Goal: Task Accomplishment & Management: Use online tool/utility

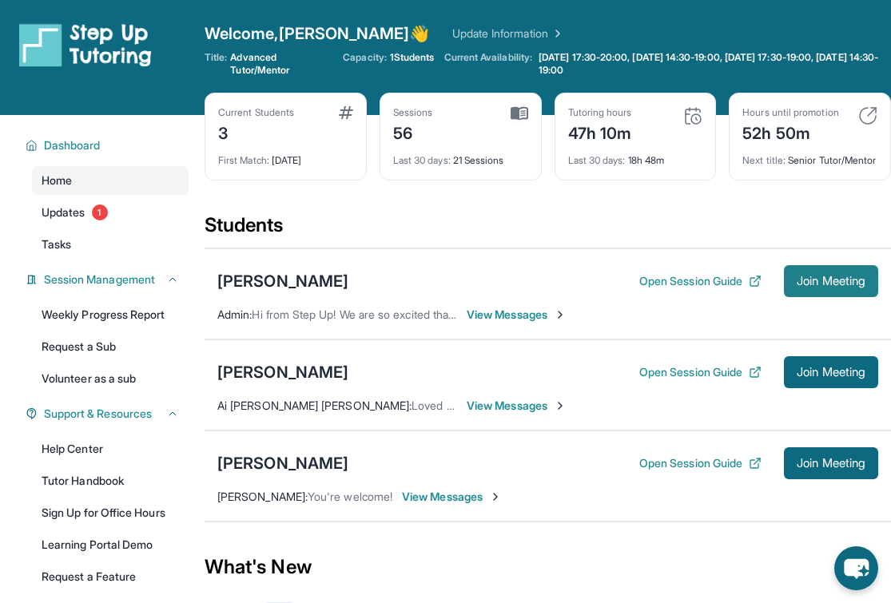
click at [840, 286] on span "Join Meeting" at bounding box center [830, 281] width 69 height 10
click at [803, 286] on span "Join Meeting" at bounding box center [830, 281] width 69 height 10
